Goal: Task Accomplishment & Management: Manage account settings

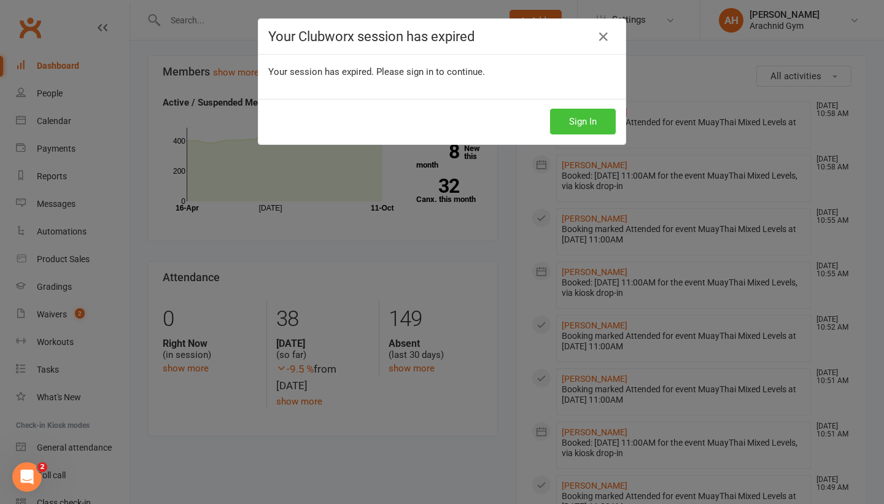
click at [558, 112] on button "Sign In" at bounding box center [583, 122] width 66 height 26
click at [585, 119] on button "Sign In" at bounding box center [583, 122] width 66 height 26
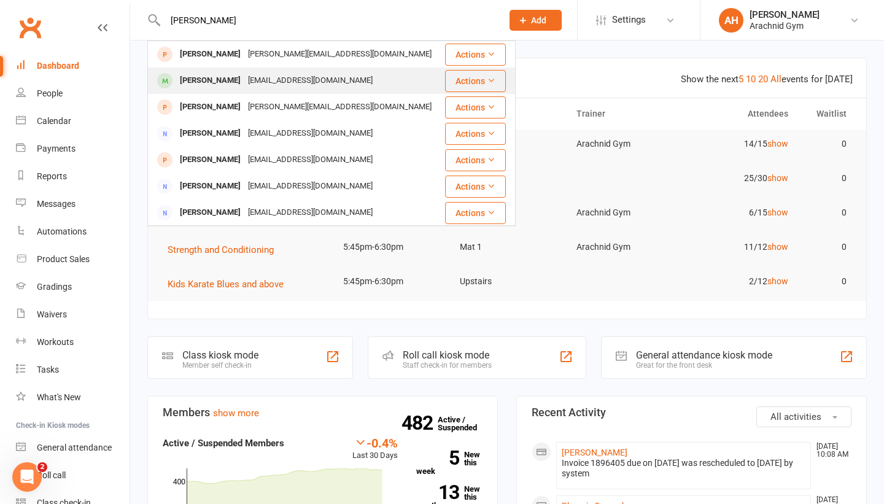
type input "chad"
click at [200, 76] on div "Chad Furlong" at bounding box center [210, 81] width 68 height 18
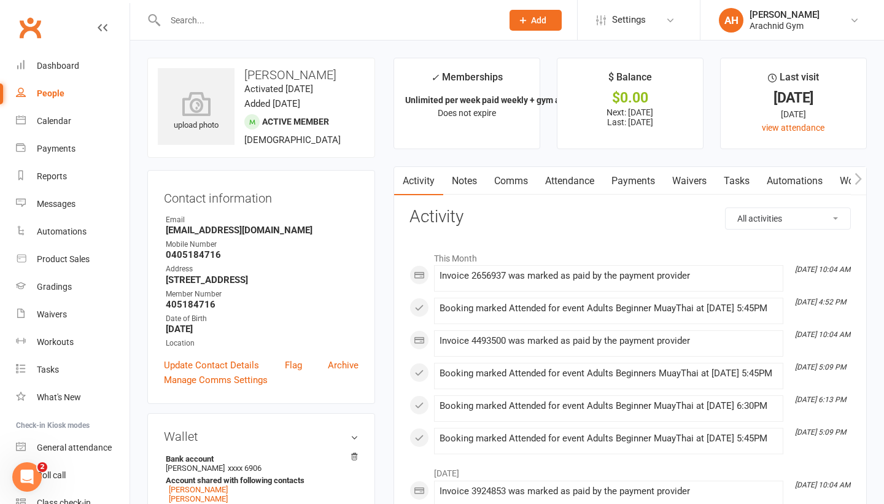
click at [639, 180] on link "Payments" at bounding box center [633, 181] width 61 height 28
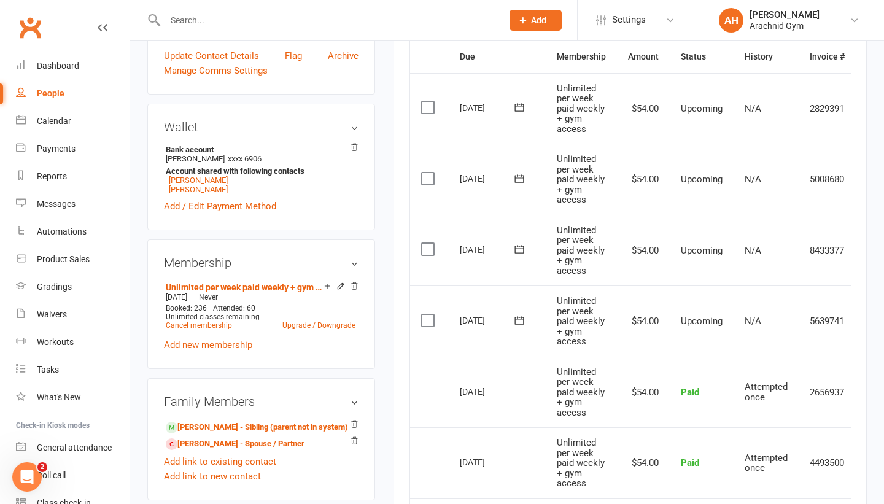
click at [391, 349] on main "✓ Memberships Unlimited per week paid weekly + gym acces... Does not expire $ B…" at bounding box center [630, 307] width 492 height 1118
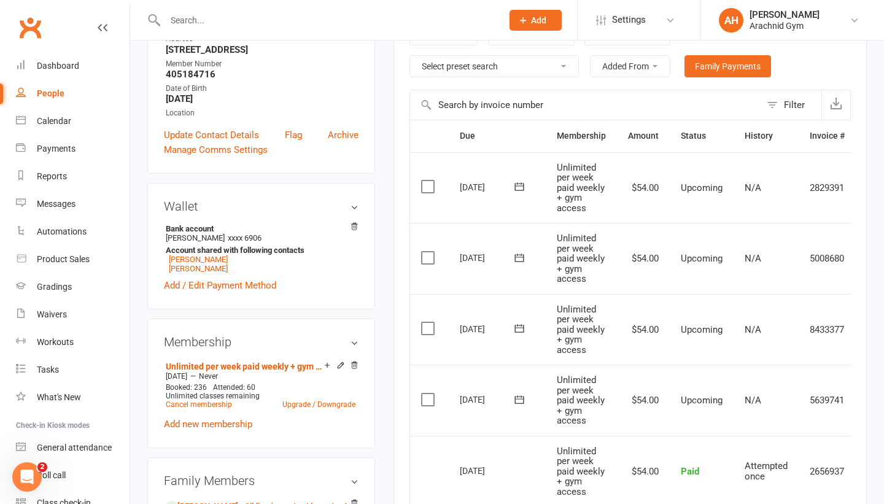
scroll to position [0, 43]
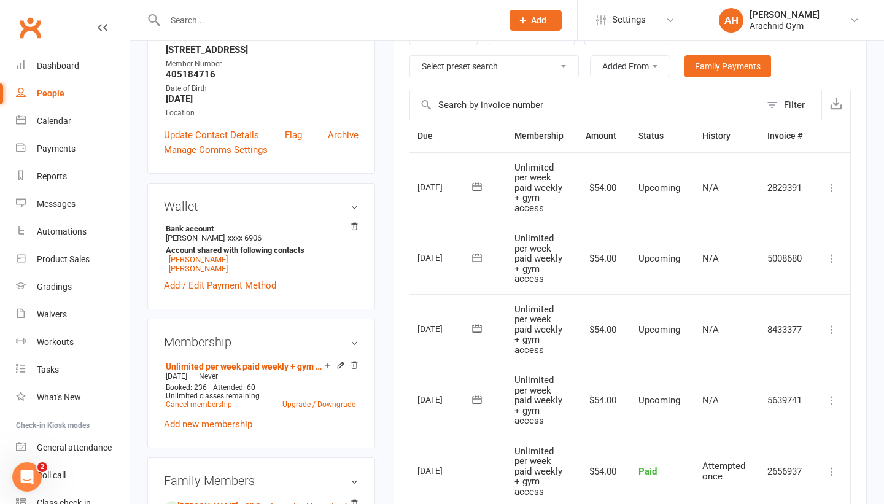
click at [833, 326] on icon at bounding box center [831, 329] width 12 height 12
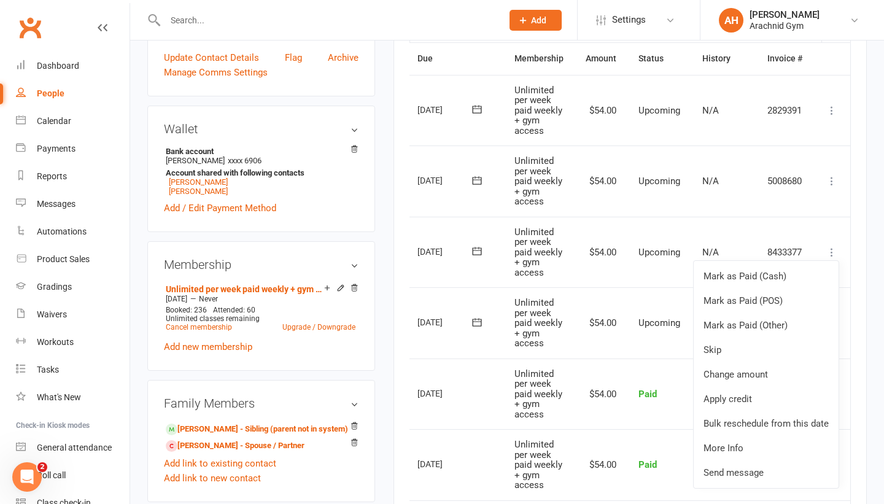
scroll to position [307, 0]
click at [681, 341] on td "Upcoming" at bounding box center [659, 323] width 64 height 71
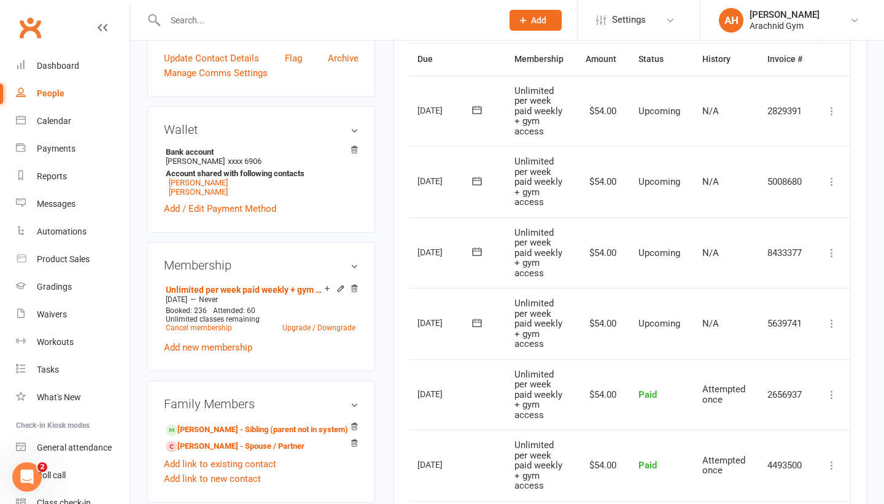
click at [830, 325] on icon at bounding box center [831, 323] width 12 height 12
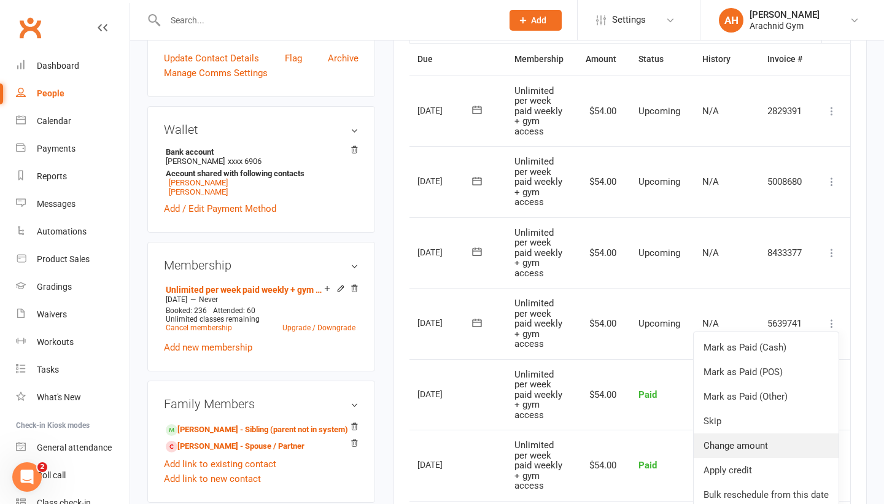
click at [748, 444] on link "Change amount" at bounding box center [765, 445] width 145 height 25
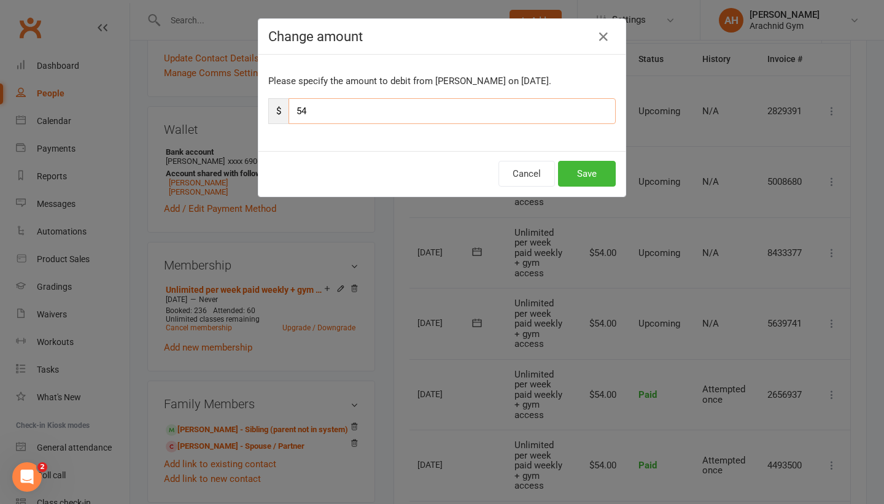
click at [391, 109] on input "54" at bounding box center [451, 111] width 327 height 26
type input "50"
click at [589, 171] on button "Save" at bounding box center [587, 174] width 58 height 26
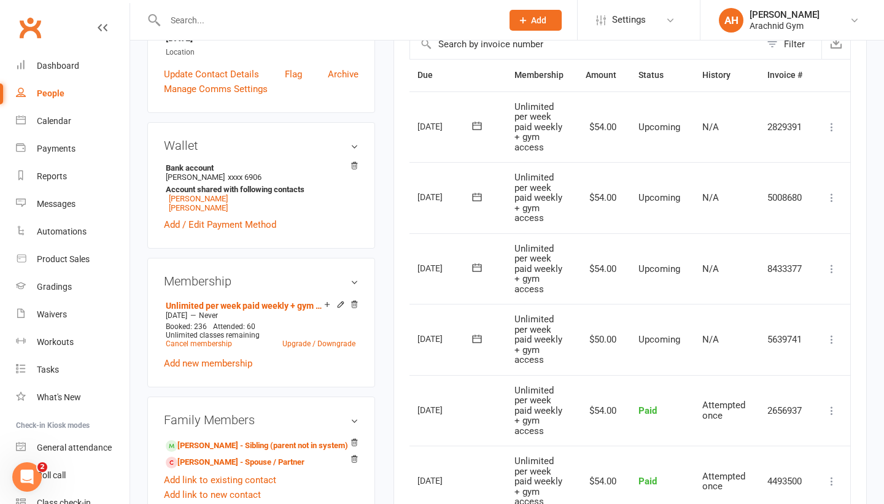
scroll to position [250, 0]
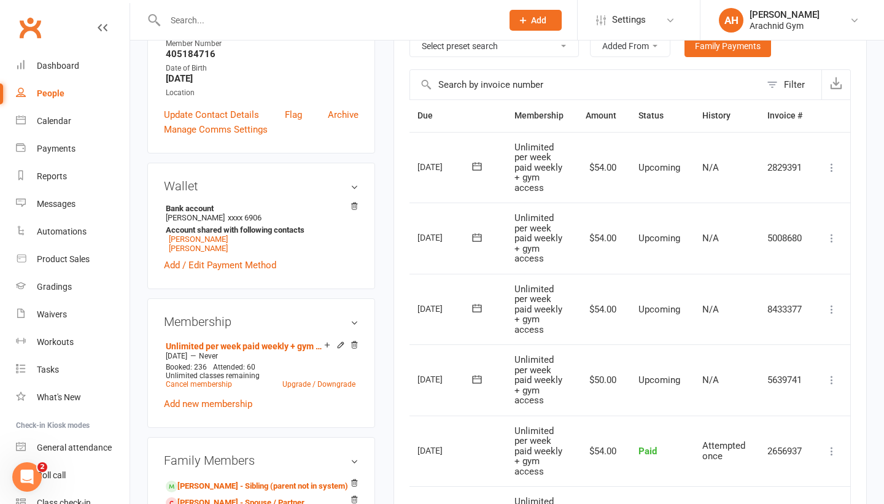
click at [384, 336] on main "✓ Memberships Unlimited per week paid weekly + gym acces... Does not expire $ B…" at bounding box center [630, 366] width 492 height 1118
click at [341, 346] on icon at bounding box center [340, 345] width 9 height 9
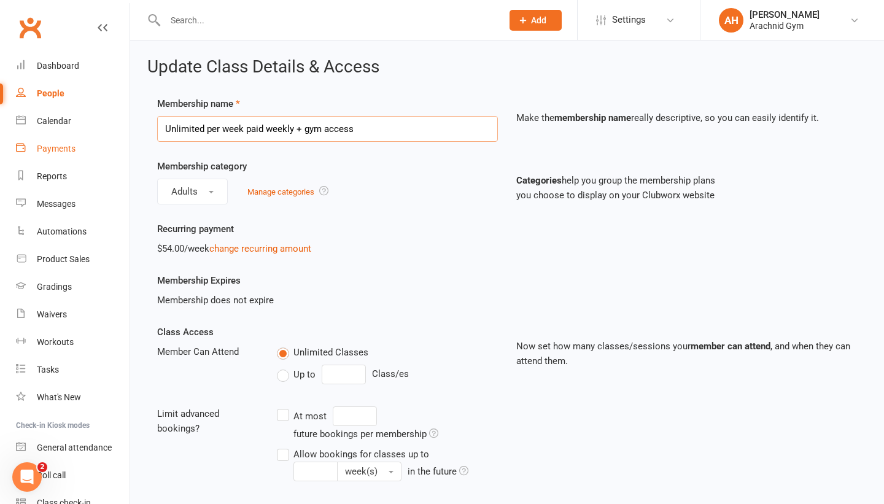
drag, startPoint x: 206, startPoint y: 128, endPoint x: 107, endPoint y: 139, distance: 99.5
click at [197, 108] on label "Membership name" at bounding box center [198, 103] width 83 height 15
click at [195, 123] on input "Unlimited per week paid weekly + gym access" at bounding box center [327, 129] width 341 height 26
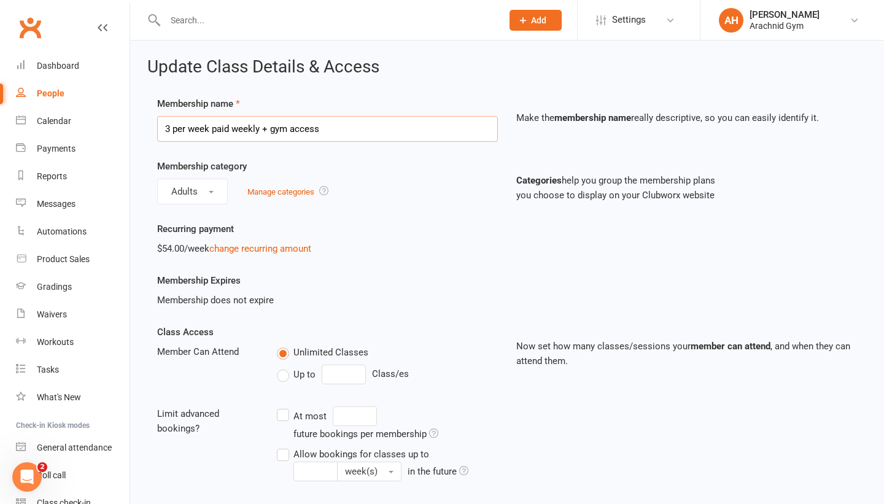
type input "3 per week paid weekly + gym access"
click at [318, 156] on div "Membership name 3 per week paid weekly + gym access Make the membership name re…" at bounding box center [507, 127] width 718 height 63
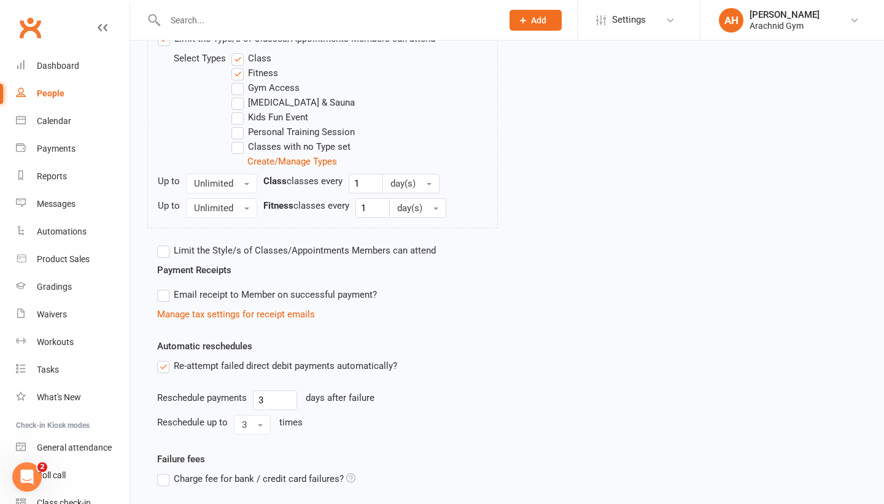
scroll to position [619, 0]
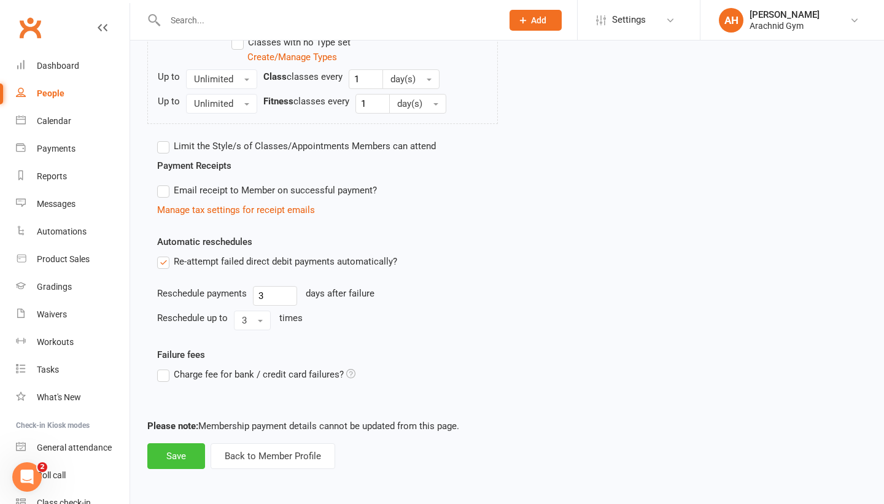
click at [190, 460] on button "Save" at bounding box center [176, 456] width 58 height 26
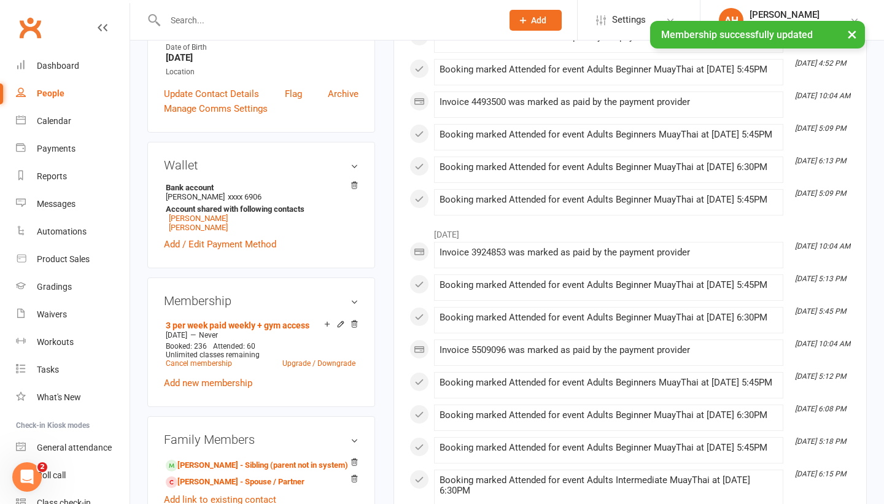
scroll to position [274, 0]
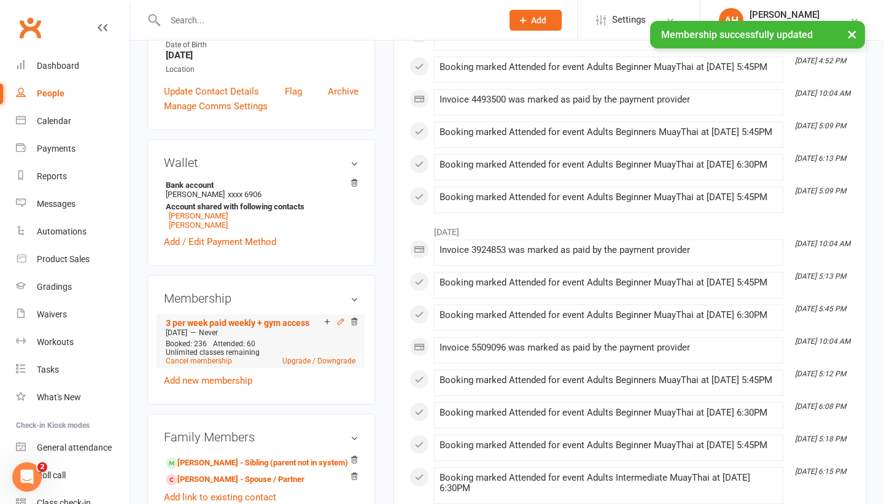
click at [342, 323] on icon at bounding box center [340, 321] width 9 height 9
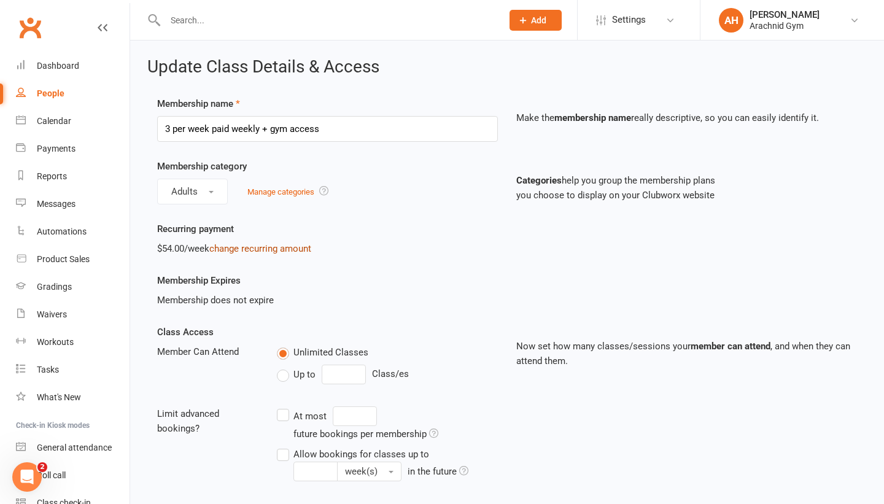
click at [252, 248] on link "change recurring amount" at bounding box center [260, 248] width 102 height 11
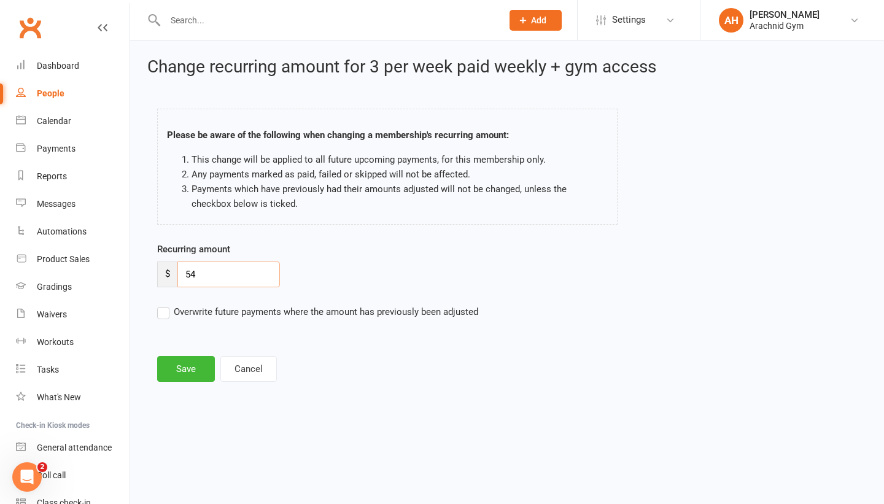
click at [223, 271] on input "54" at bounding box center [228, 274] width 102 height 26
type input "5"
type input "43"
click at [212, 382] on div "Change recurring amount for 3 per week paid weekly + gym access Please be aware…" at bounding box center [507, 221] width 754 height 361
click at [203, 370] on button "Save" at bounding box center [186, 369] width 58 height 26
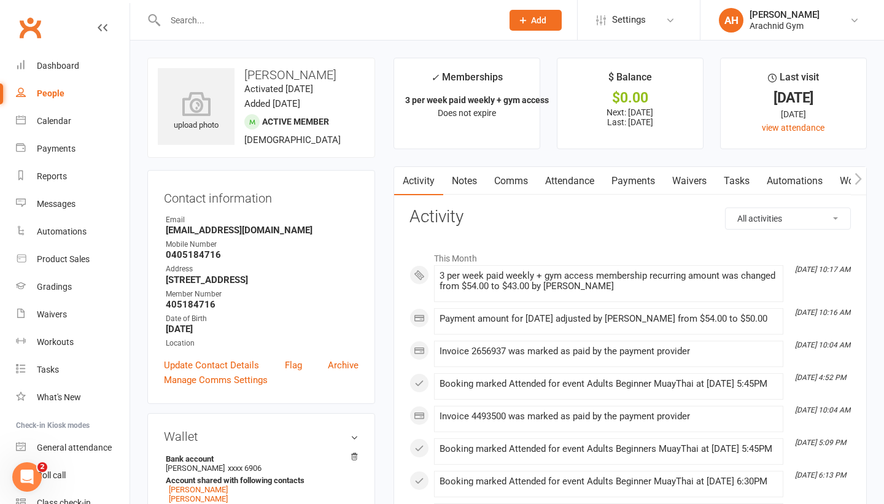
click at [614, 213] on h3 "Activity" at bounding box center [629, 216] width 441 height 19
click at [646, 176] on link "Payments" at bounding box center [633, 181] width 61 height 28
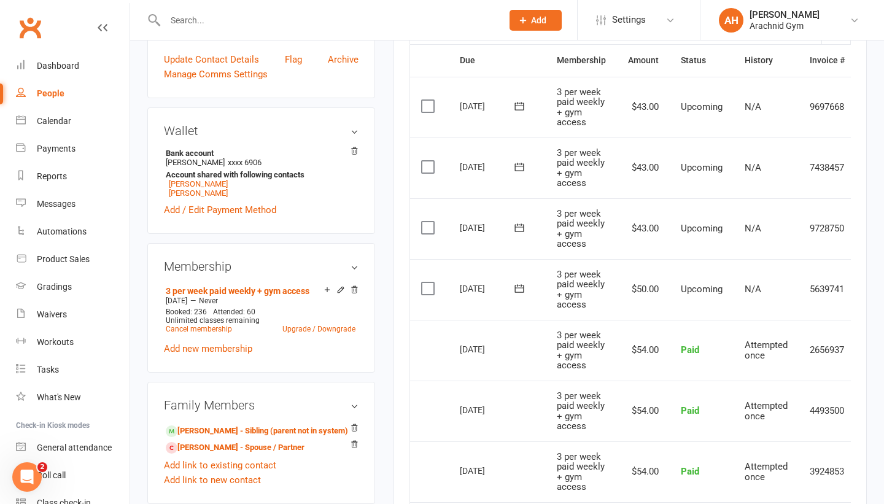
scroll to position [361, 0]
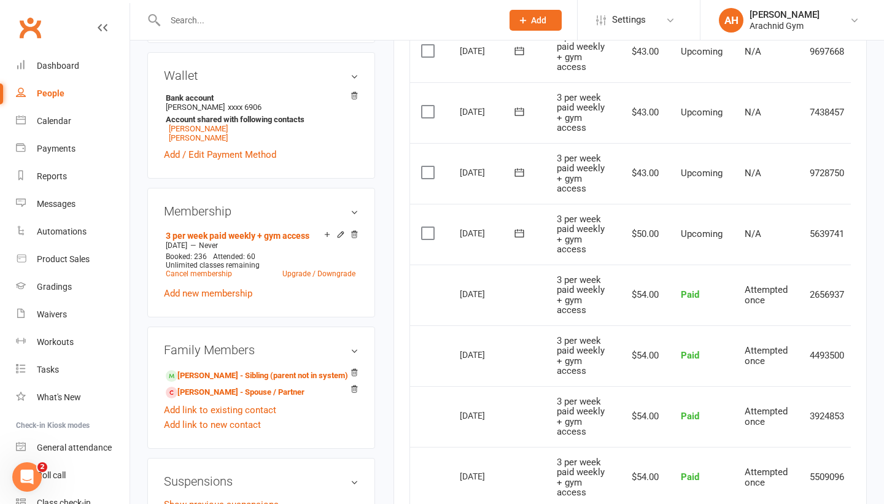
click at [389, 307] on main "✓ Memberships 3 per week paid weekly + gym access Does not expire $ Balance $0.…" at bounding box center [630, 215] width 492 height 1037
click at [43, 68] on div "Dashboard" at bounding box center [58, 66] width 42 height 10
